Goal: Book appointment/travel/reservation

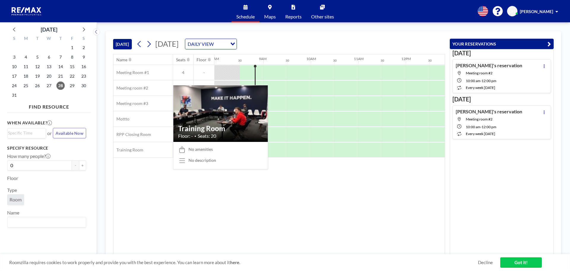
scroll to position [0, 380]
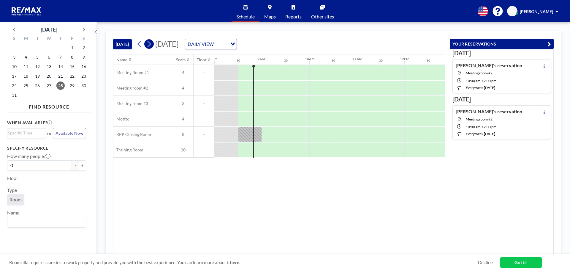
click at [150, 46] on icon at bounding box center [149, 44] width 3 height 6
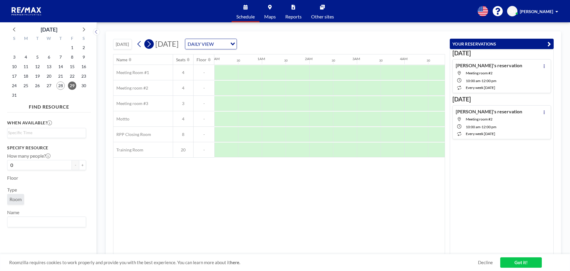
scroll to position [0, 342]
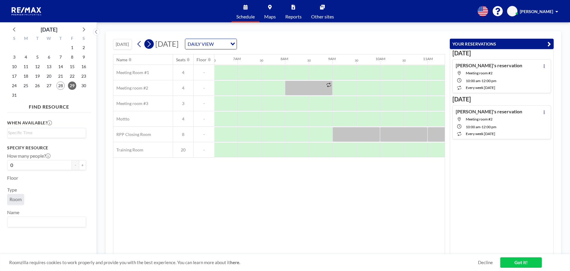
click at [150, 46] on icon at bounding box center [149, 44] width 3 height 6
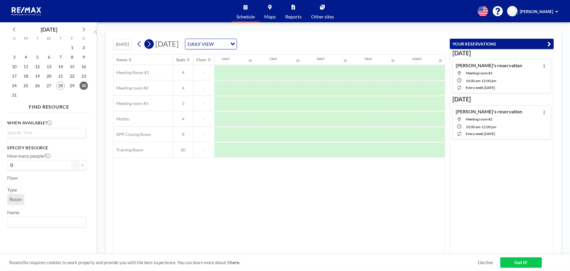
scroll to position [0, 351]
click at [150, 46] on icon at bounding box center [149, 44] width 3 height 6
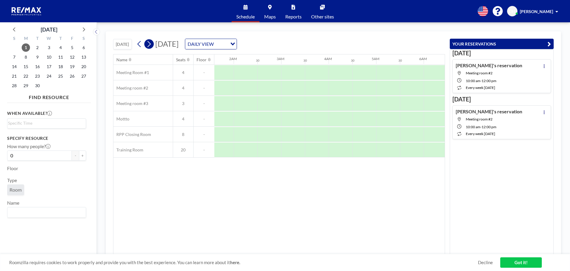
scroll to position [0, 273]
click at [150, 46] on icon at bounding box center [149, 44] width 3 height 6
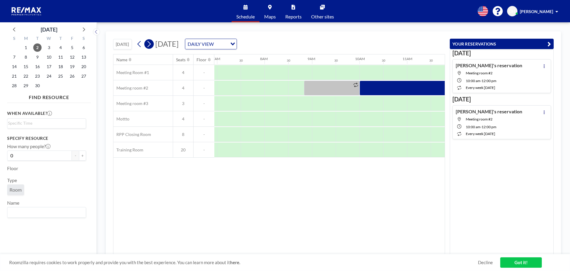
scroll to position [0, 356]
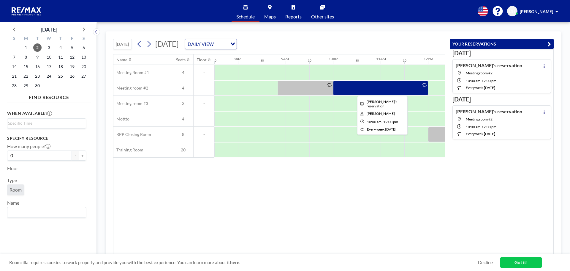
click at [340, 86] on div at bounding box center [380, 87] width 95 height 15
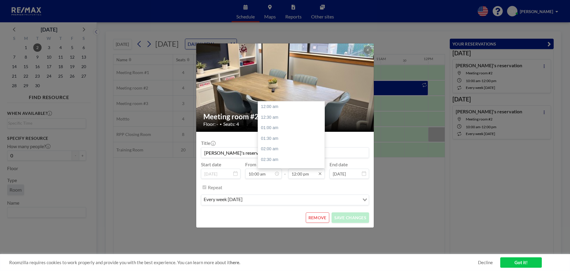
scroll to position [254, 0]
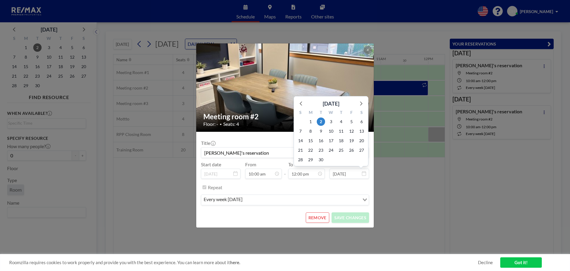
click at [342, 173] on input "[DATE]" at bounding box center [349, 173] width 39 height 10
click at [360, 103] on icon at bounding box center [361, 103] width 8 height 8
click at [361, 94] on icon at bounding box center [361, 94] width 8 height 8
click at [360, 104] on icon at bounding box center [361, 103] width 8 height 8
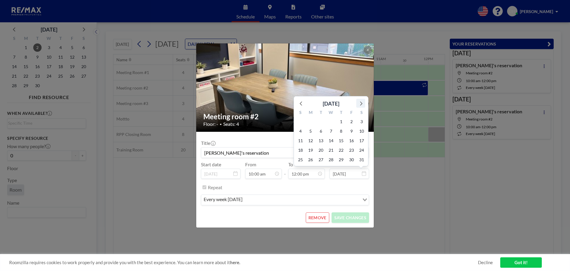
click at [360, 104] on icon at bounding box center [361, 103] width 8 height 8
click at [321, 161] on span "24" at bounding box center [321, 159] width 8 height 8
type input "[DATE]"
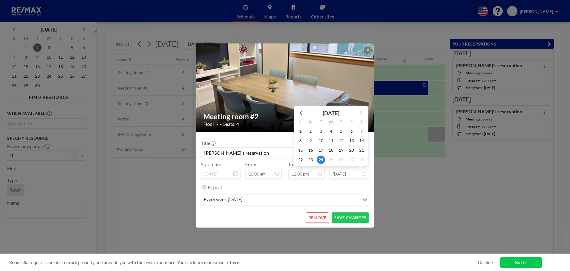
click at [345, 174] on input "[DATE]" at bounding box center [349, 173] width 39 height 10
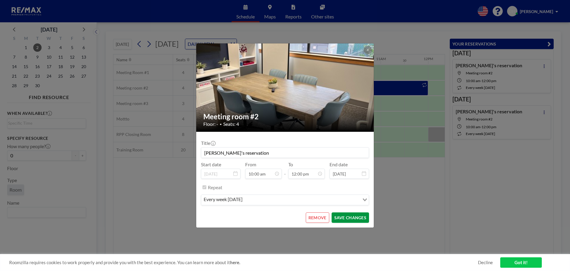
click at [339, 218] on button "SAVE CHANGES" at bounding box center [350, 217] width 37 height 10
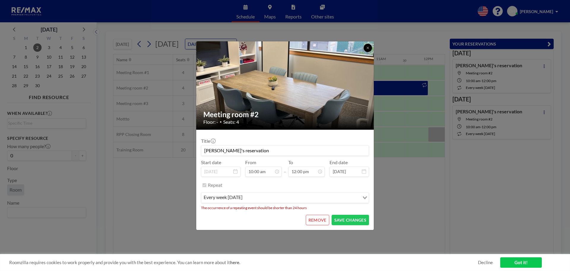
click at [367, 46] on icon at bounding box center [368, 48] width 4 height 4
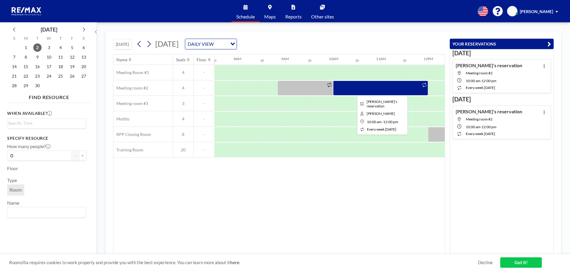
click at [345, 86] on div at bounding box center [380, 87] width 95 height 15
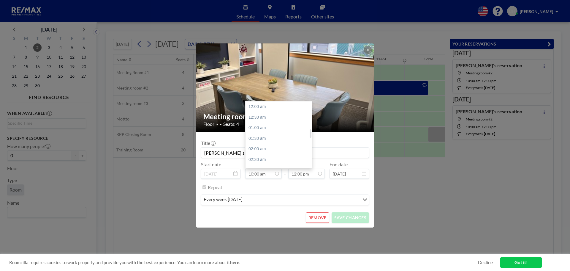
scroll to position [211, 0]
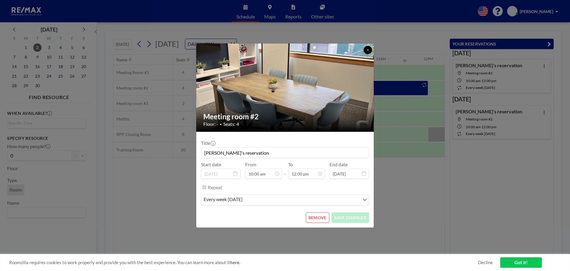
click at [366, 50] on icon at bounding box center [368, 50] width 4 height 4
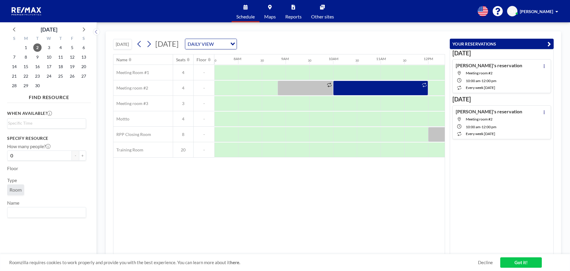
click at [549, 42] on icon "button" at bounding box center [550, 43] width 4 height 7
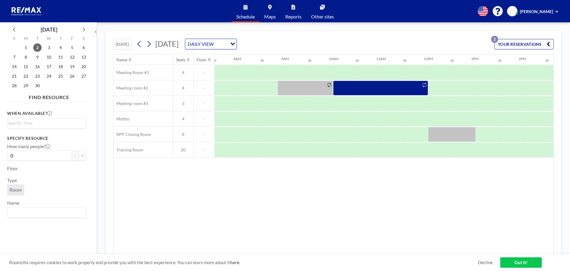
click at [549, 42] on icon "button" at bounding box center [549, 43] width 4 height 7
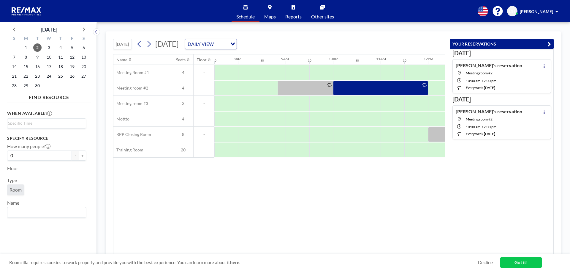
click at [495, 132] on span "every week [DATE]" at bounding box center [480, 133] width 29 height 4
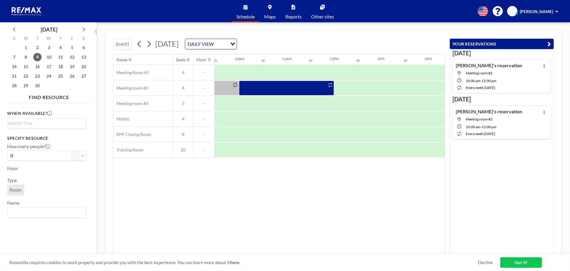
scroll to position [0, 451]
click at [151, 45] on icon at bounding box center [149, 43] width 6 height 9
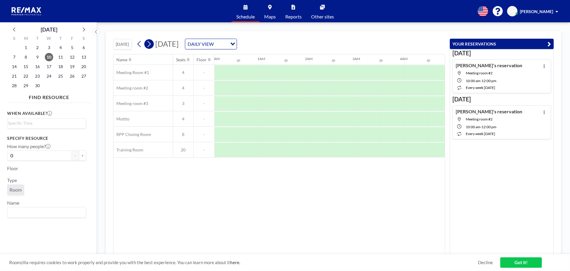
click at [151, 45] on icon at bounding box center [149, 43] width 6 height 9
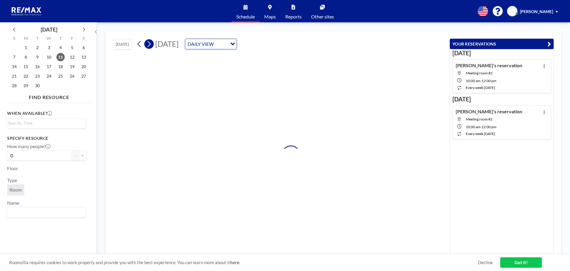
click at [151, 45] on icon at bounding box center [149, 43] width 6 height 9
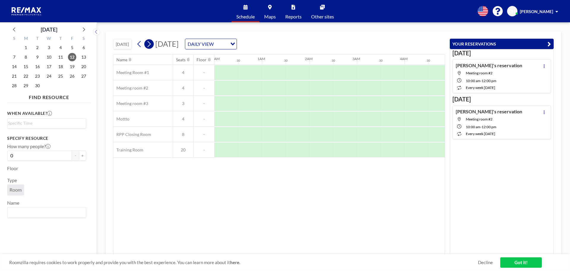
scroll to position [0, 259]
click at [151, 45] on icon at bounding box center [149, 43] width 6 height 9
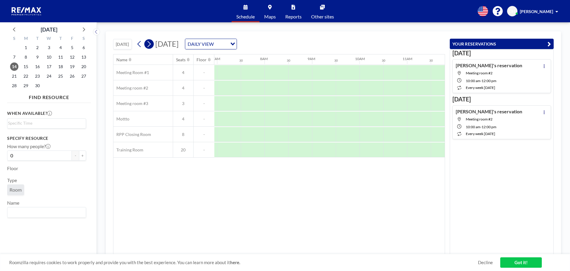
click at [151, 45] on icon at bounding box center [149, 43] width 6 height 9
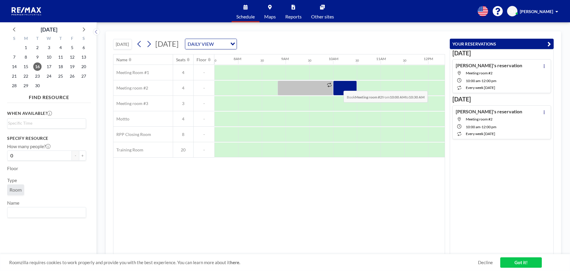
click at [339, 86] on div at bounding box center [345, 87] width 24 height 15
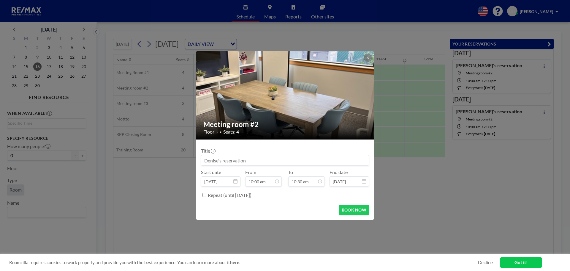
drag, startPoint x: 222, startPoint y: 161, endPoint x: 206, endPoint y: 163, distance: 16.2
click at [206, 163] on input at bounding box center [284, 160] width 167 height 10
click at [238, 160] on input "[PERSON_NAME] Team Meeting" at bounding box center [284, 160] width 167 height 10
type input "[PERSON_NAME] Team Weekly Meeting"
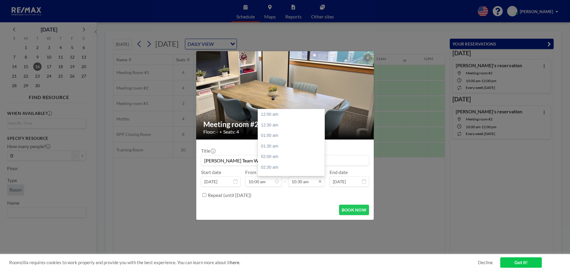
scroll to position [222, 0]
click at [297, 184] on input "10:30 am" at bounding box center [306, 181] width 37 height 10
click at [288, 145] on div "12:00 pm" at bounding box center [292, 146] width 69 height 11
type input "12:00 pm"
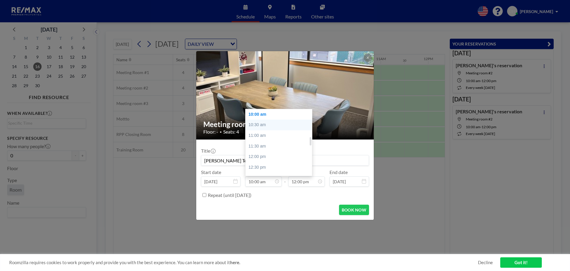
click at [273, 126] on div "10:30 am" at bounding box center [280, 124] width 69 height 11
click at [272, 137] on div "10:00 am" at bounding box center [280, 133] width 69 height 11
type input "10:00 am"
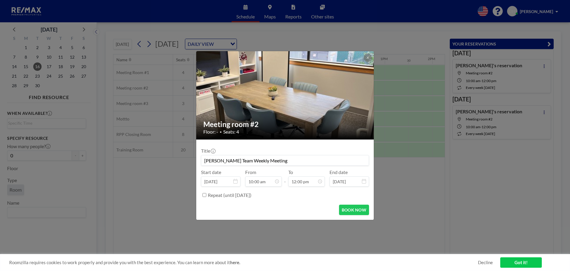
scroll to position [0, 451]
click at [204, 195] on input "Repeat (until [DATE])" at bounding box center [205, 195] width 4 height 4
checkbox input "true"
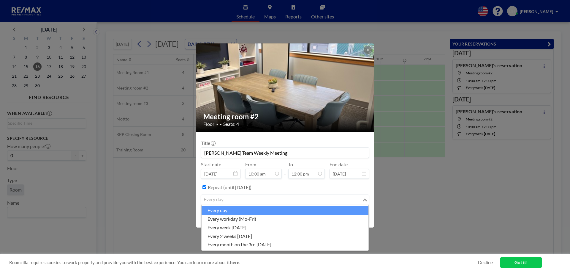
click at [226, 200] on input "Search for option" at bounding box center [281, 200] width 159 height 8
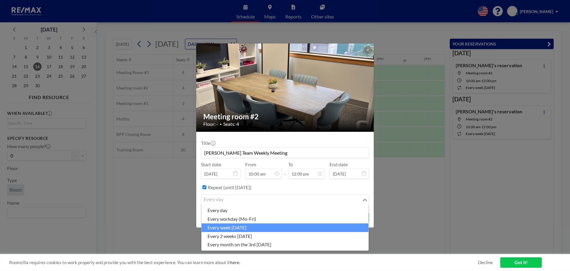
click at [231, 227] on li "every week [DATE]" at bounding box center [285, 227] width 167 height 9
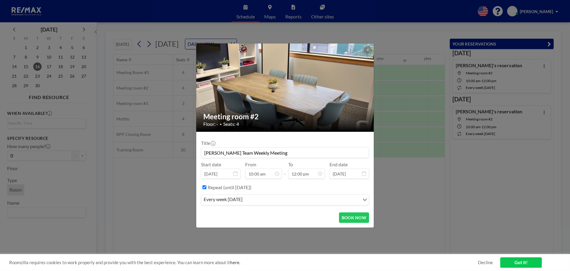
drag, startPoint x: 273, startPoint y: 187, endPoint x: 236, endPoint y: 187, distance: 37.1
click at [236, 187] on label "Repeat (until [DATE])" at bounding box center [230, 187] width 44 height 6
copy label "[DATE]"
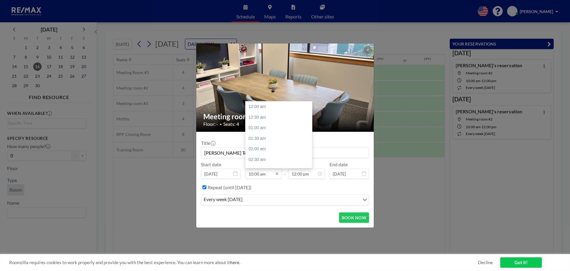
scroll to position [211, 0]
click at [274, 117] on div "10:30 am" at bounding box center [280, 117] width 69 height 11
type input "10:30 am"
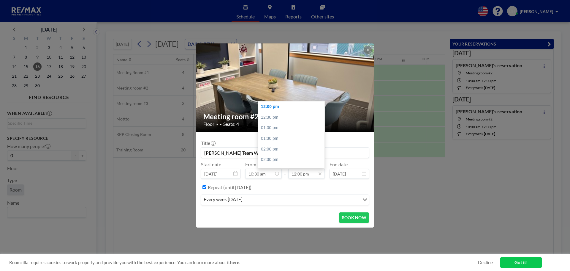
scroll to position [0, 475]
click at [301, 172] on input "12:00 pm" at bounding box center [306, 173] width 37 height 10
click at [304, 117] on div "12:30 pm" at bounding box center [292, 117] width 69 height 11
type input "12:30 pm"
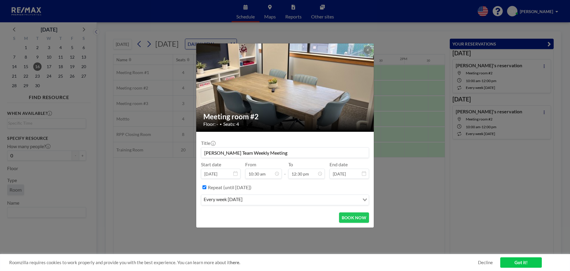
scroll to position [264, 0]
click at [312, 189] on div "Repeat (until [DATE])" at bounding box center [288, 187] width 161 height 10
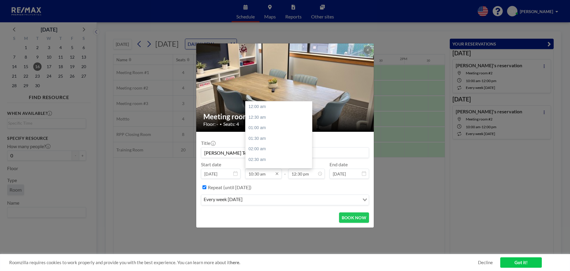
scroll to position [222, 0]
click at [258, 174] on input "10:30 am" at bounding box center [263, 173] width 37 height 10
click at [259, 173] on input "10:30 am" at bounding box center [263, 173] width 37 height 10
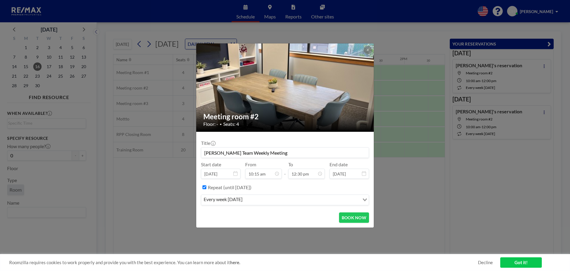
type input "10:15 am"
click at [298, 189] on div "Repeat (until [DATE])" at bounding box center [288, 187] width 161 height 10
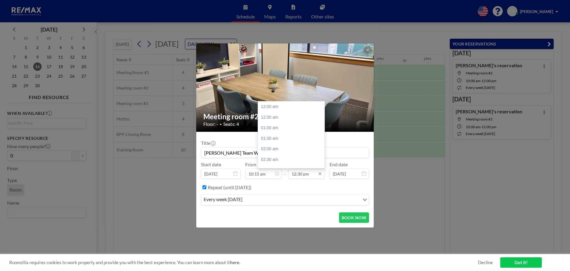
scroll to position [264, 0]
click at [303, 173] on input "12:30 pm" at bounding box center [306, 173] width 37 height 10
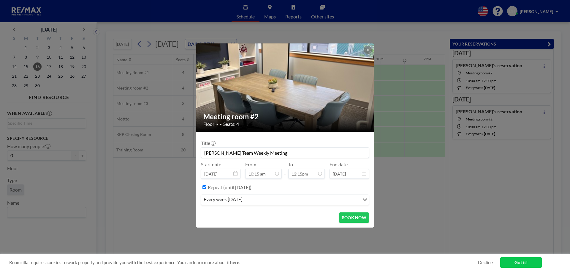
type input "12:30 pm"
click at [303, 185] on div "Repeat (until [DATE])" at bounding box center [288, 187] width 161 height 10
click at [347, 217] on button "BOOK NOW" at bounding box center [354, 217] width 30 height 10
